Goal: Understand process/instructions: Learn about a topic

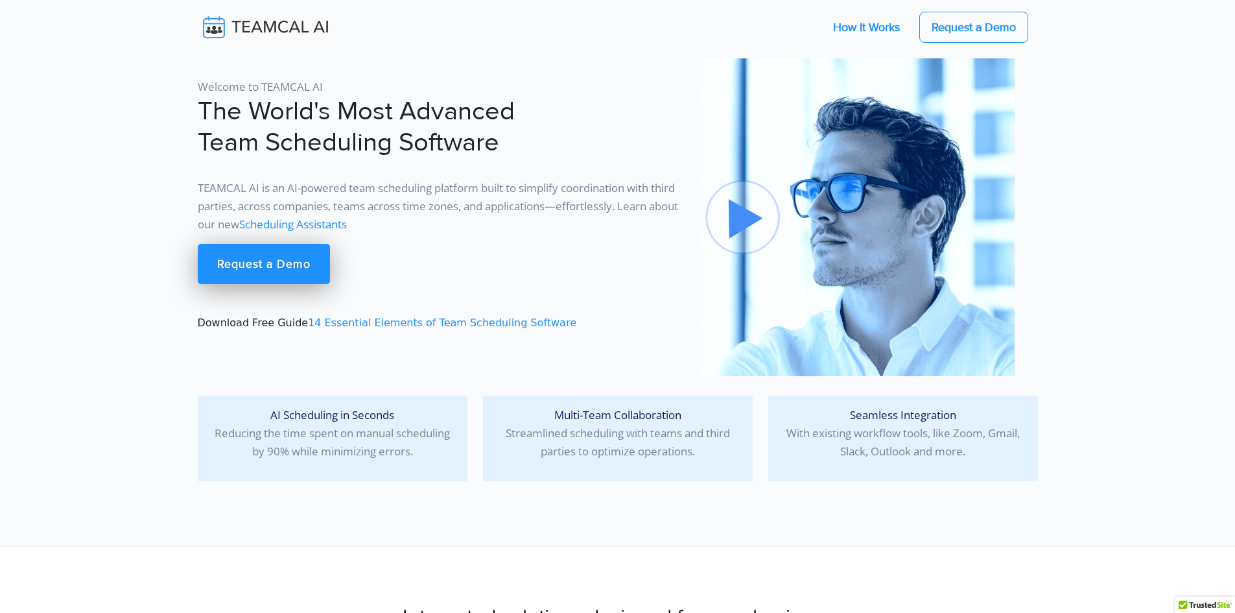
click at [864, 25] on link "How It Works" at bounding box center [866, 27] width 93 height 27
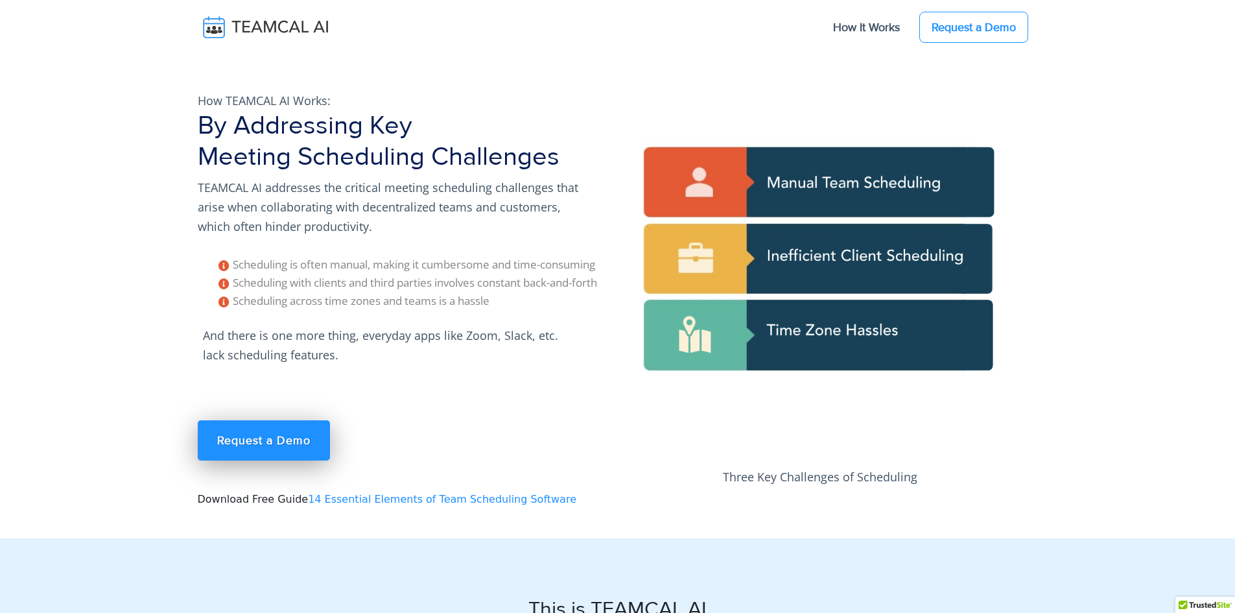
click at [712, 192] on img at bounding box center [820, 272] width 389 height 389
click at [822, 186] on img at bounding box center [820, 272] width 389 height 389
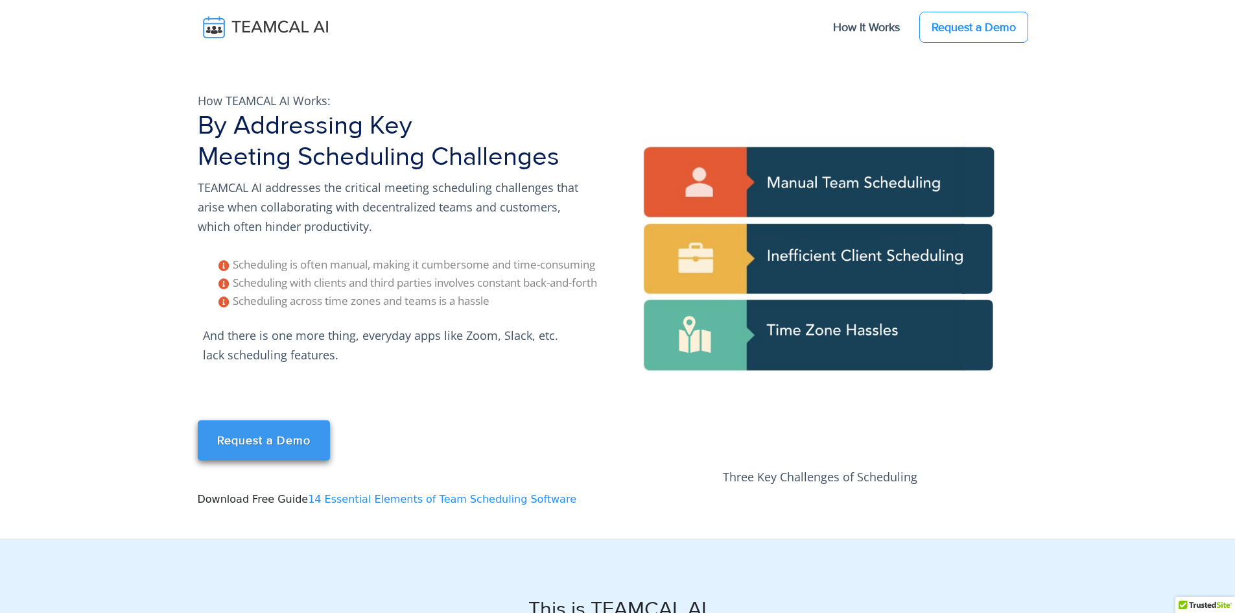
click at [264, 436] on link "Request a Demo" at bounding box center [264, 440] width 132 height 40
